Goal: Information Seeking & Learning: Learn about a topic

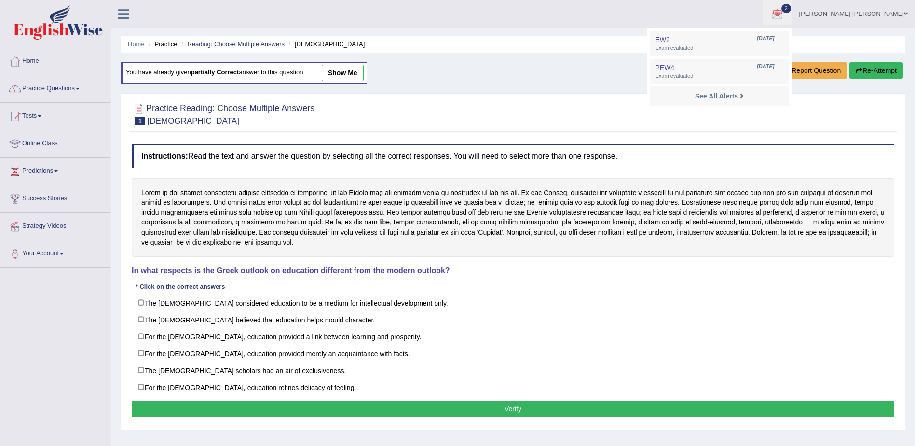
click at [866, 107] on div at bounding box center [513, 113] width 763 height 29
click at [252, 46] on link "Reading: Choose Multiple Answers" at bounding box center [235, 44] width 97 height 7
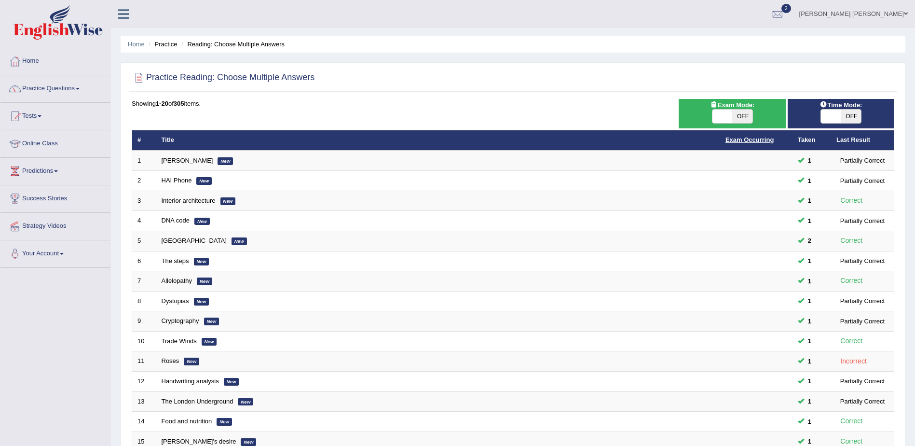
click at [765, 140] on link "Exam Occurring" at bounding box center [750, 139] width 48 height 7
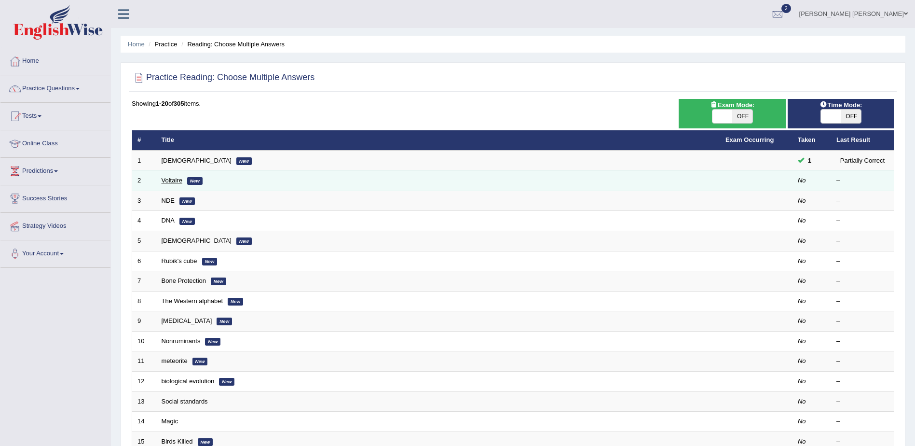
click at [165, 180] on link "Voltaire" at bounding box center [172, 180] width 21 height 7
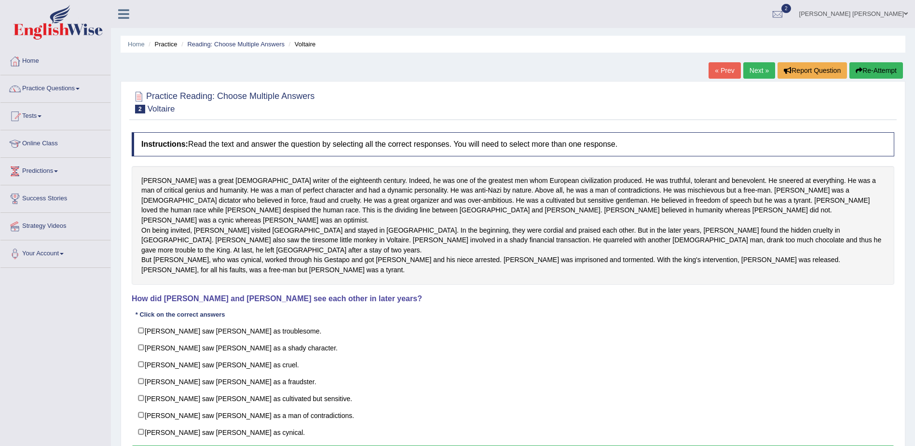
scroll to position [48, 0]
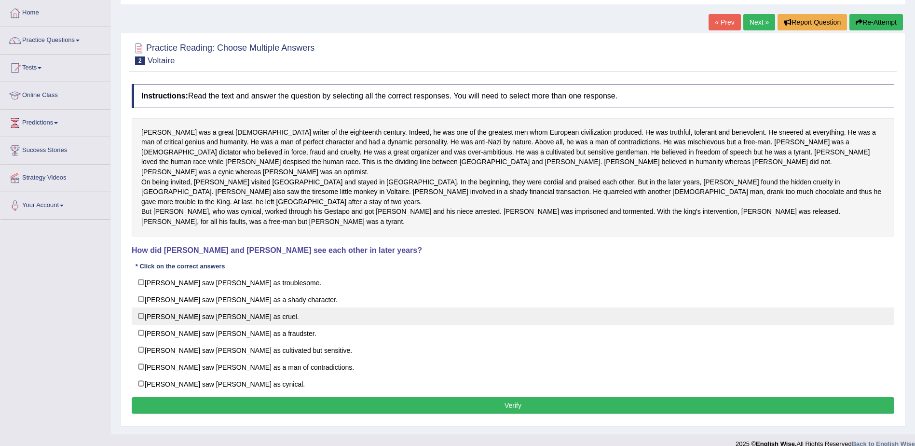
click at [221, 319] on label "Voltaire saw Fredrick as cruel." at bounding box center [513, 315] width 763 height 17
checkbox input "true"
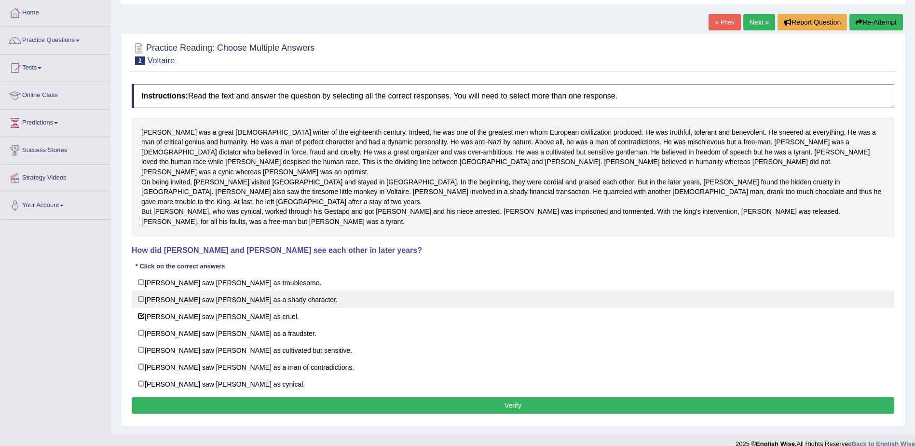
click at [249, 298] on label "Fredrick saw Voltaire as a shady character." at bounding box center [513, 299] width 763 height 17
checkbox input "true"
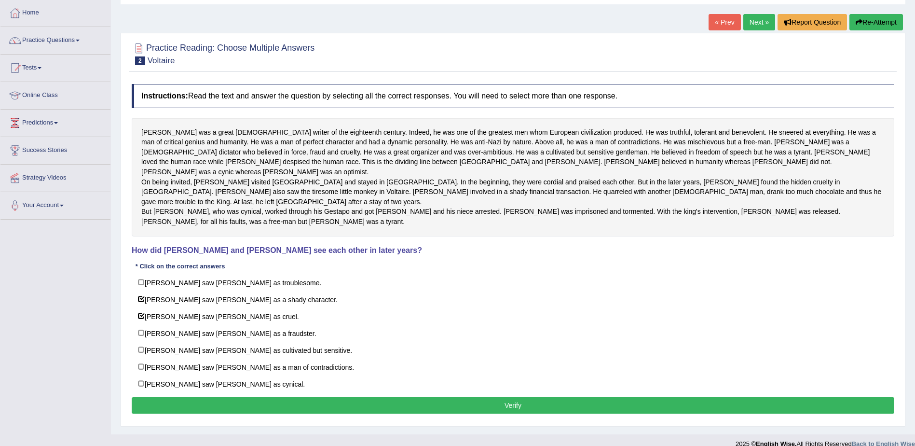
click at [301, 404] on button "Verify" at bounding box center [513, 405] width 763 height 16
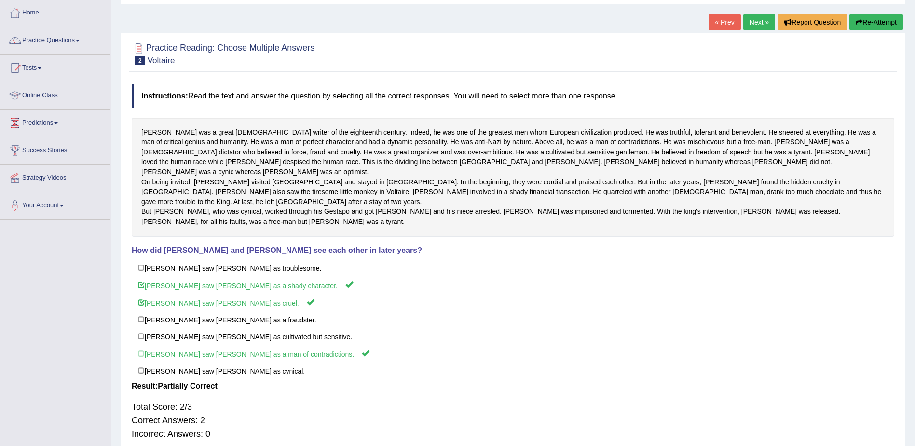
click at [761, 23] on link "Next »" at bounding box center [760, 22] width 32 height 16
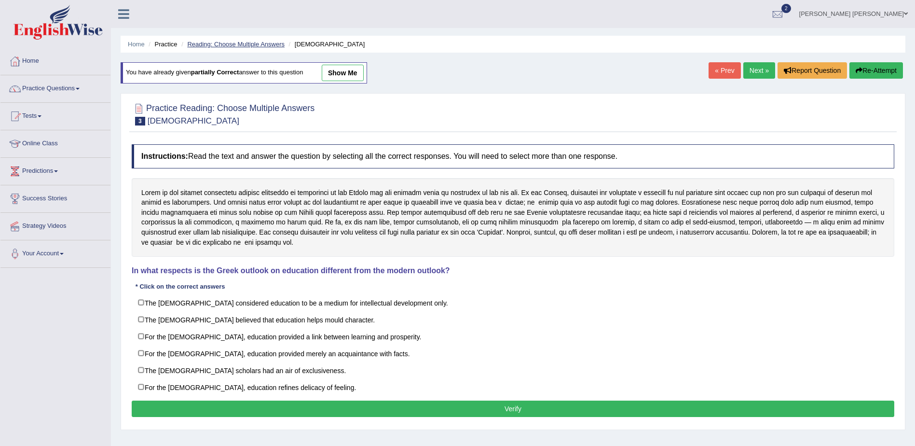
click at [252, 46] on link "Reading: Choose Multiple Answers" at bounding box center [235, 44] width 97 height 7
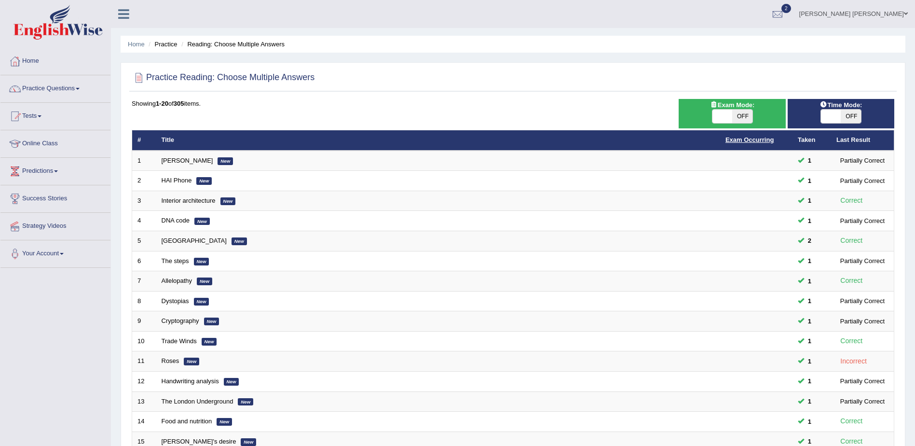
click at [766, 140] on link "Exam Occurring" at bounding box center [750, 139] width 48 height 7
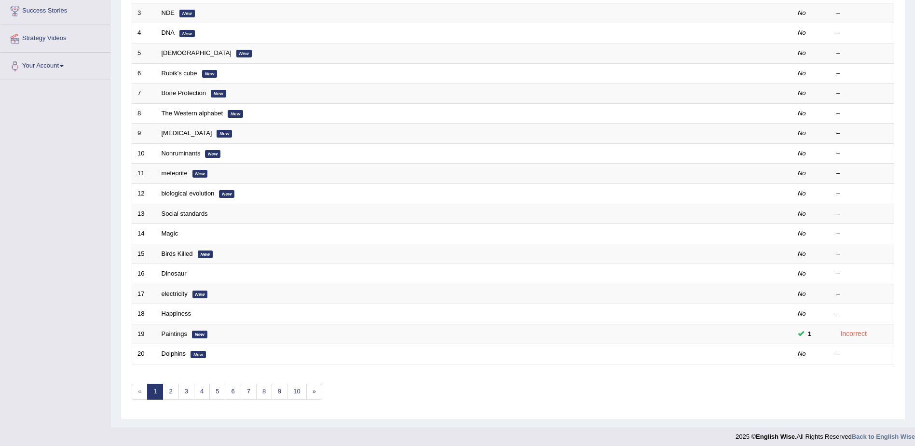
scroll to position [193, 0]
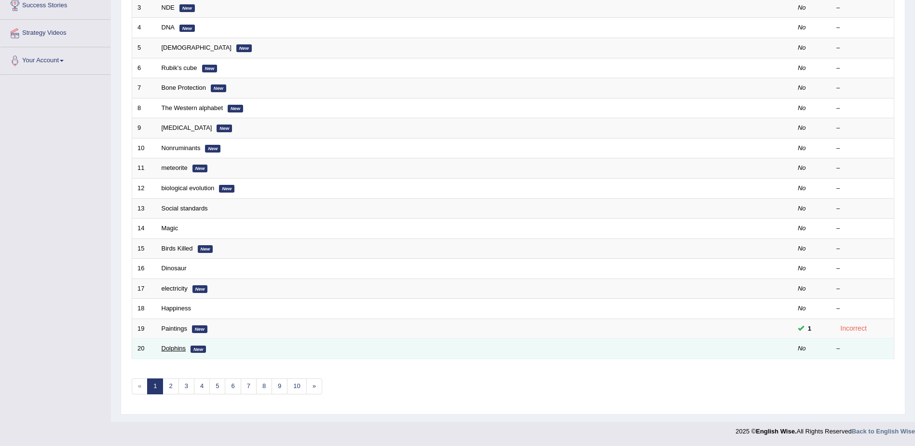
click at [181, 350] on link "Dolphins" at bounding box center [174, 348] width 25 height 7
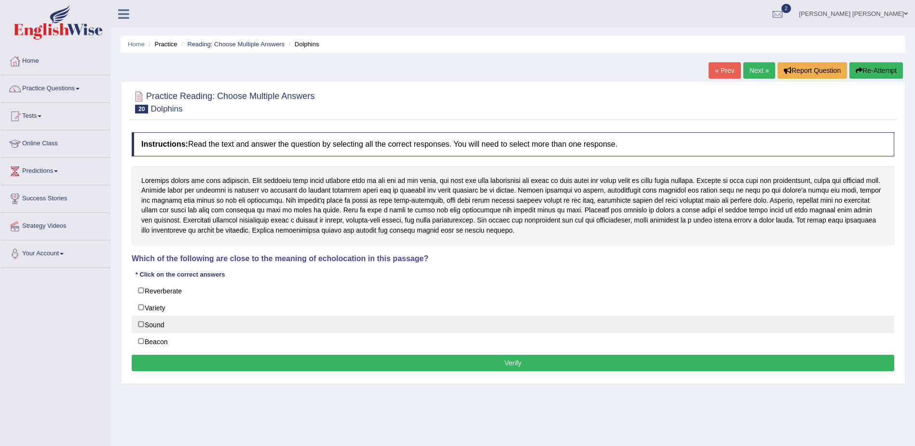
click at [155, 321] on label "Sound" at bounding box center [513, 324] width 763 height 17
checkbox input "true"
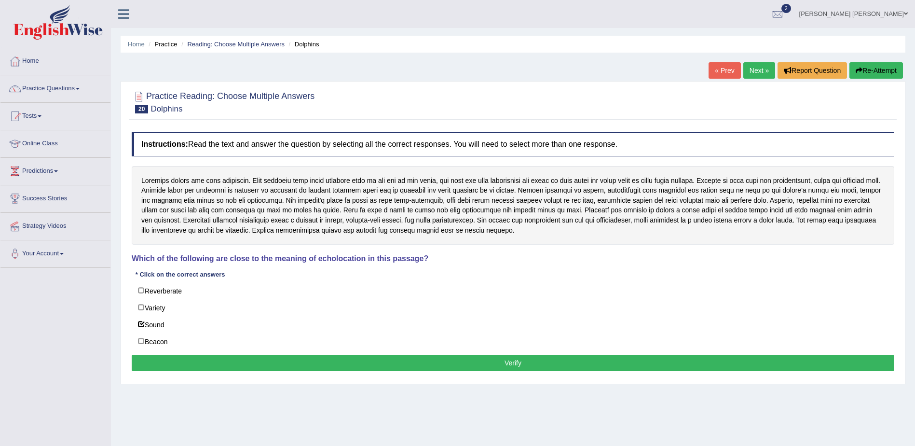
click at [248, 361] on button "Verify" at bounding box center [513, 363] width 763 height 16
